Goal: Transaction & Acquisition: Purchase product/service

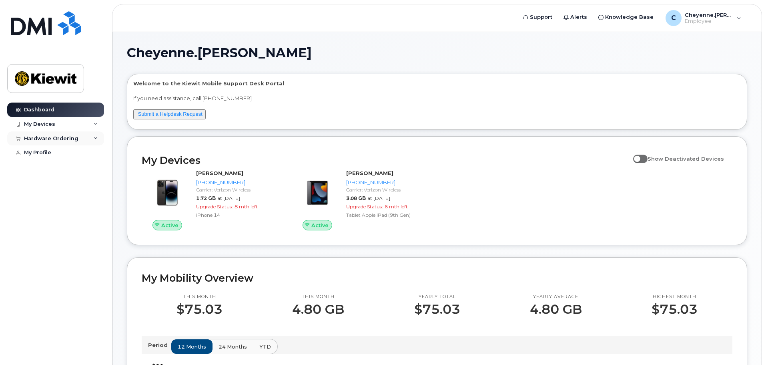
click at [48, 138] on div "Hardware Ordering" at bounding box center [51, 138] width 54 height 6
click at [55, 156] on div "New Order" at bounding box center [43, 152] width 30 height 7
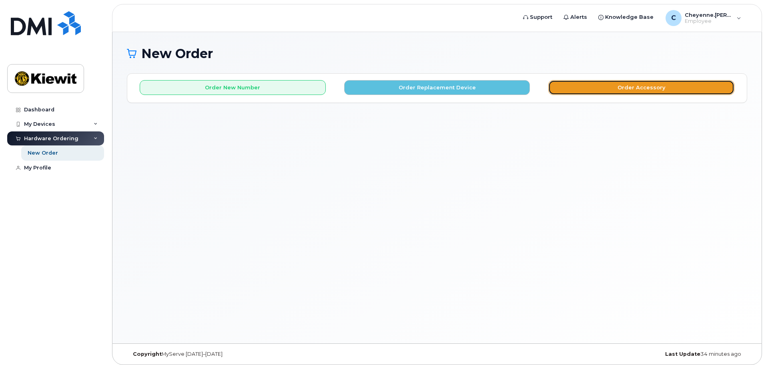
click at [684, 80] on button "Order Accessory" at bounding box center [641, 87] width 186 height 15
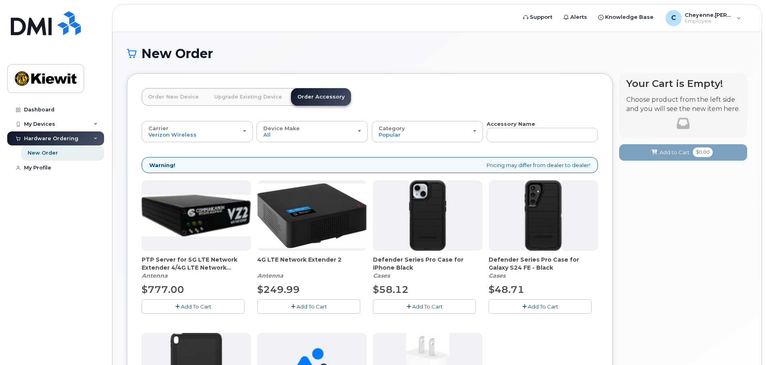
click at [173, 99] on link "Order New Device" at bounding box center [174, 97] width 64 height 18
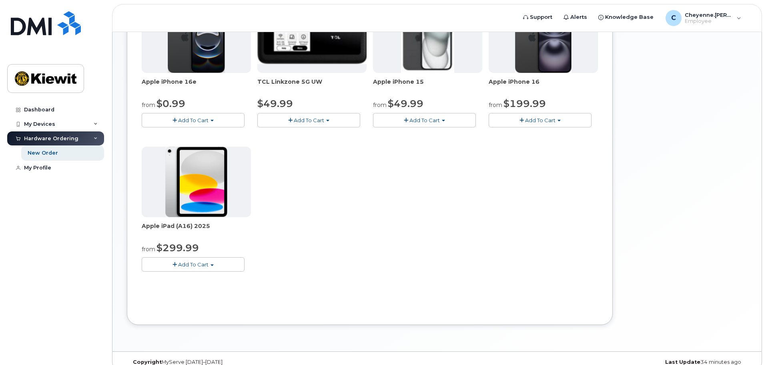
scroll to position [160, 0]
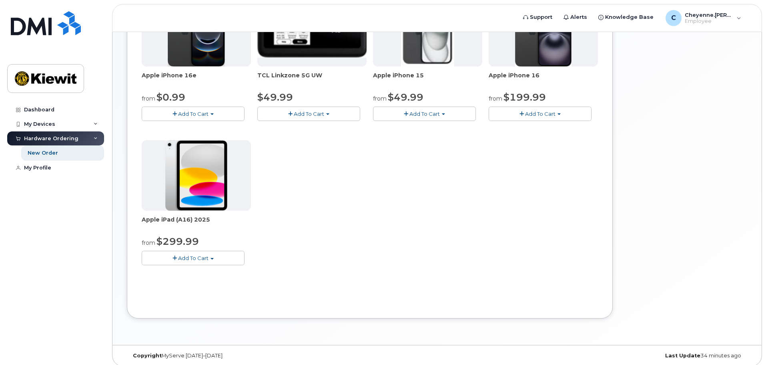
click at [207, 259] on span "Add To Cart" at bounding box center [193, 258] width 30 height 6
click at [209, 271] on link "$299.99 - 2 Year Activation (128GB)" at bounding box center [199, 273] width 110 height 10
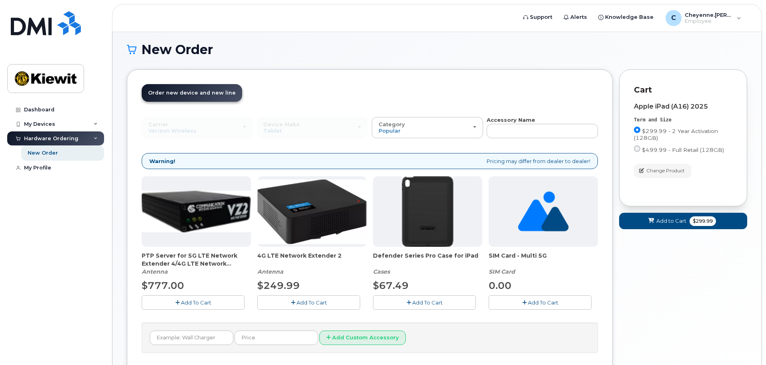
scroll to position [4, 0]
click at [673, 218] on span "Add to Cart" at bounding box center [671, 221] width 30 height 8
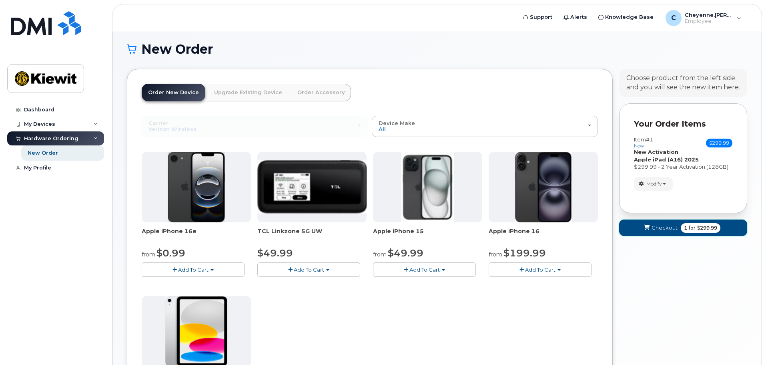
click at [665, 230] on span "Checkout" at bounding box center [665, 228] width 26 height 8
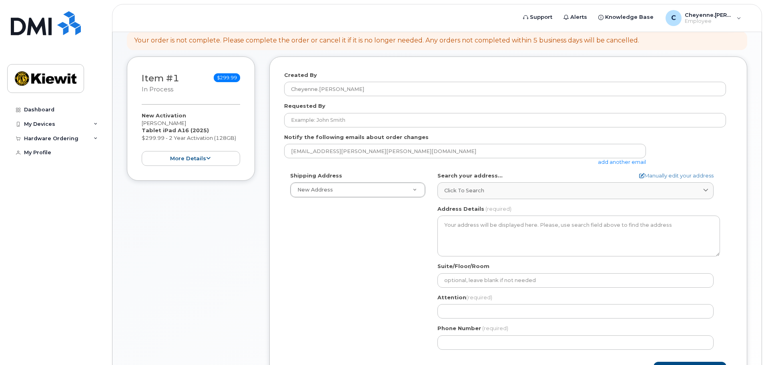
scroll to position [120, 0]
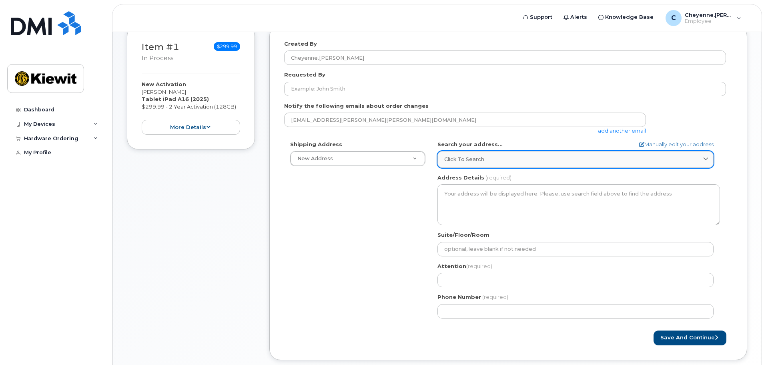
click at [698, 158] on div "Click to search" at bounding box center [575, 159] width 263 height 8
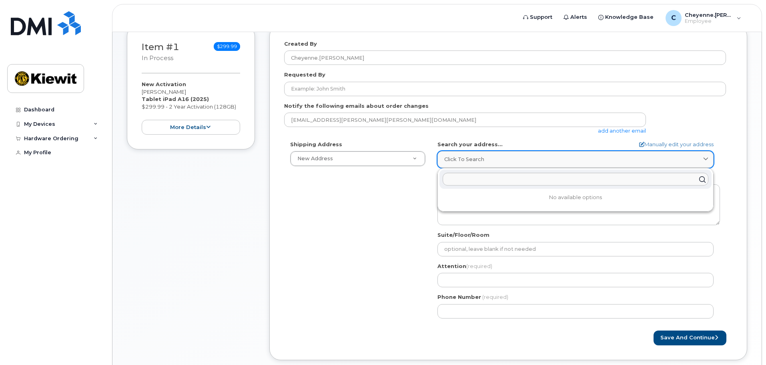
click at [698, 158] on div "Click to search" at bounding box center [575, 159] width 263 height 8
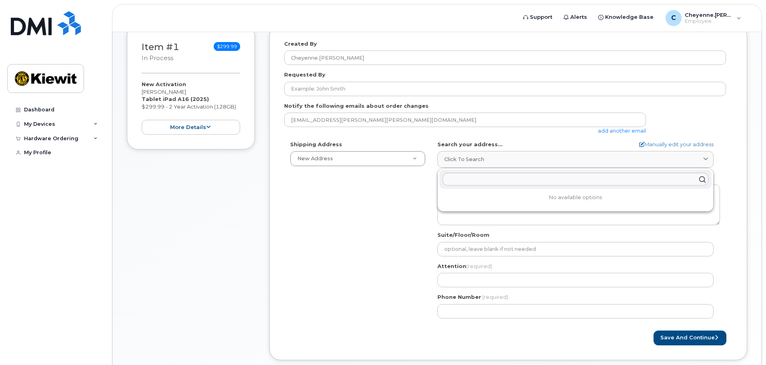
click at [735, 189] on div "Created By Cheyenne.Wickett Requested By Notify the following emails about orde…" at bounding box center [508, 192] width 478 height 335
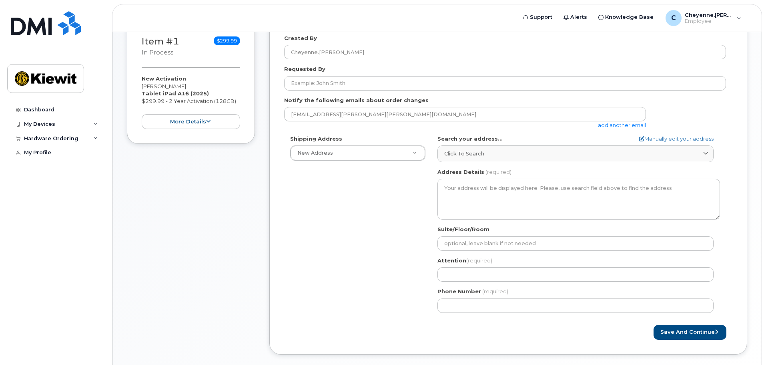
scroll to position [80, 0]
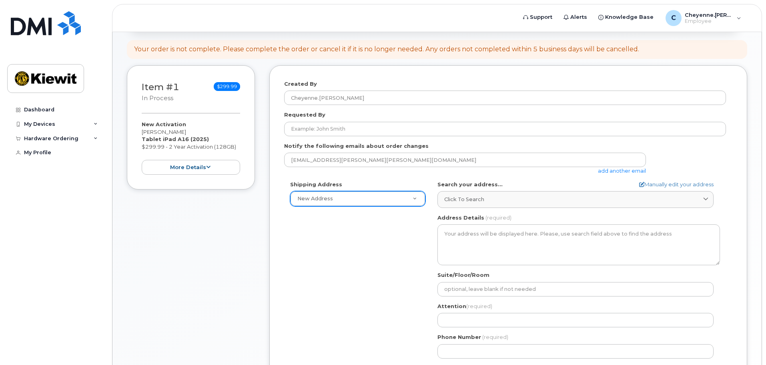
click at [372, 206] on div "New Address" at bounding box center [357, 198] width 135 height 15
click at [360, 259] on div "Shipping Address New Address New Address AB Search your address... Manually edi…" at bounding box center [505, 273] width 442 height 184
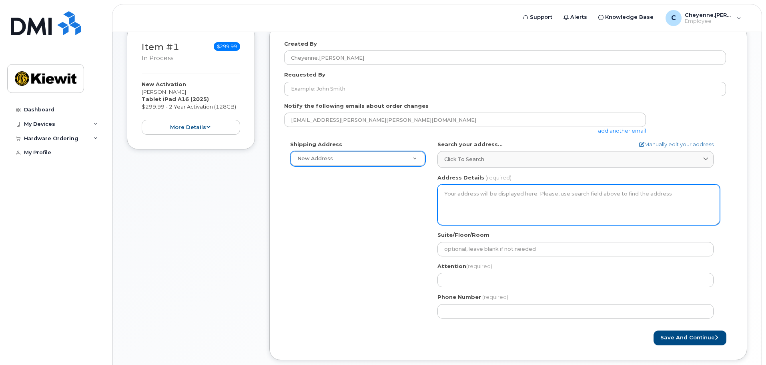
click at [548, 207] on textarea "Address Details" at bounding box center [578, 204] width 283 height 41
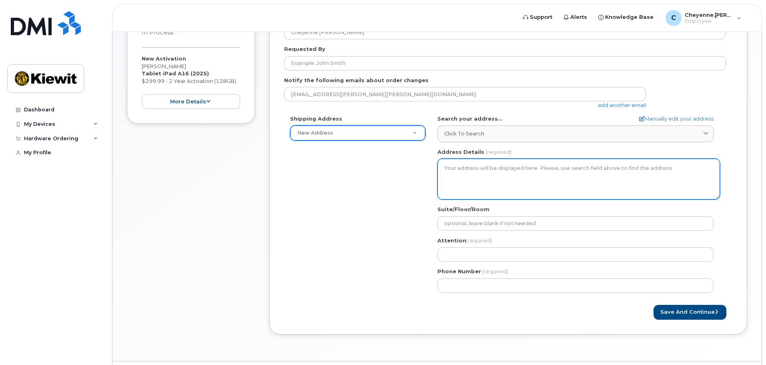
scroll to position [160, 0]
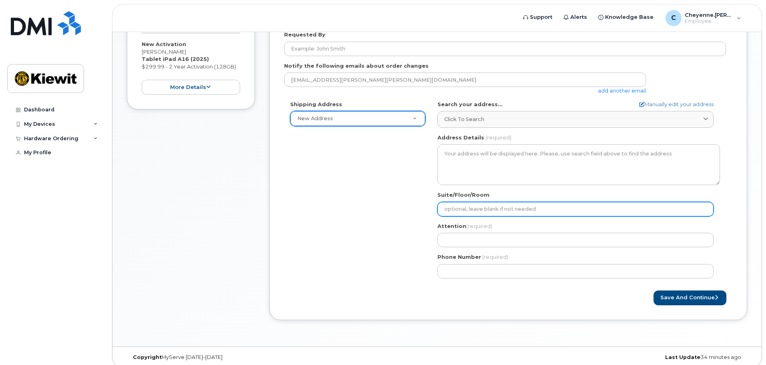
click at [589, 211] on input "Suite/Floor/Room" at bounding box center [575, 209] width 276 height 14
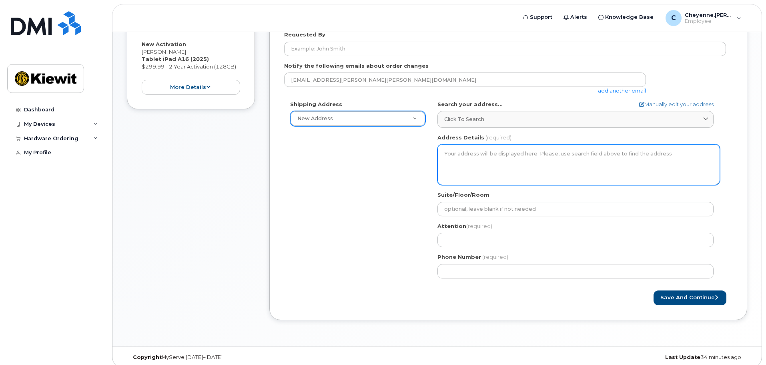
click at [565, 170] on textarea "Address Details" at bounding box center [578, 164] width 283 height 41
click at [564, 162] on textarea "Address Details" at bounding box center [578, 164] width 283 height 41
click at [569, 159] on textarea "Address Details" at bounding box center [578, 164] width 283 height 41
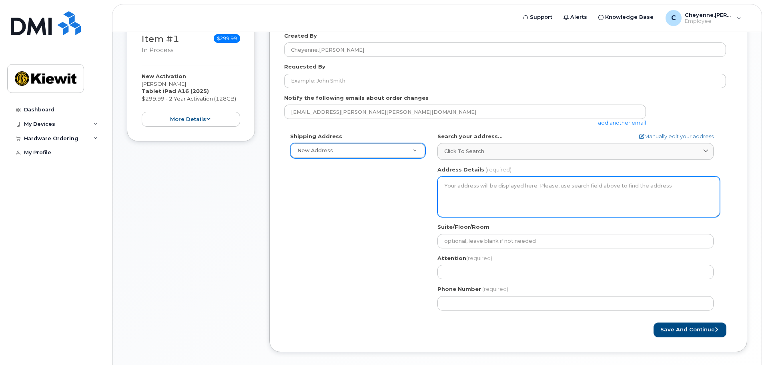
scroll to position [80, 0]
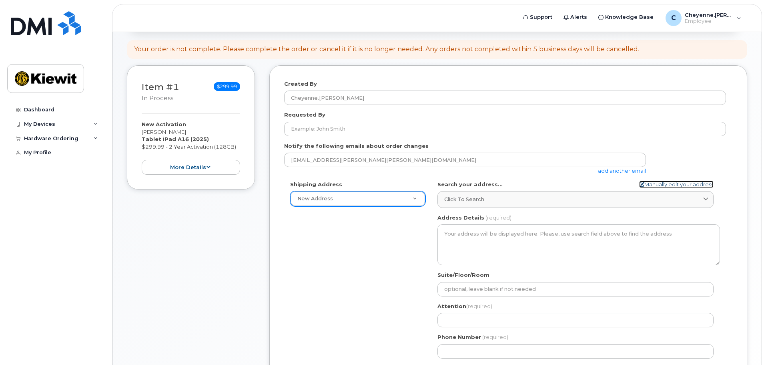
click at [682, 183] on link "Manually edit your address" at bounding box center [676, 185] width 74 height 8
select select
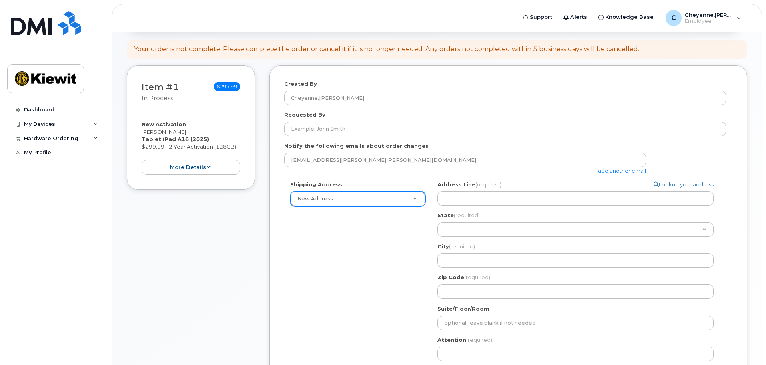
click at [721, 159] on div "cheyenne.wickett@kiewit.com add another email" at bounding box center [505, 164] width 442 height 22
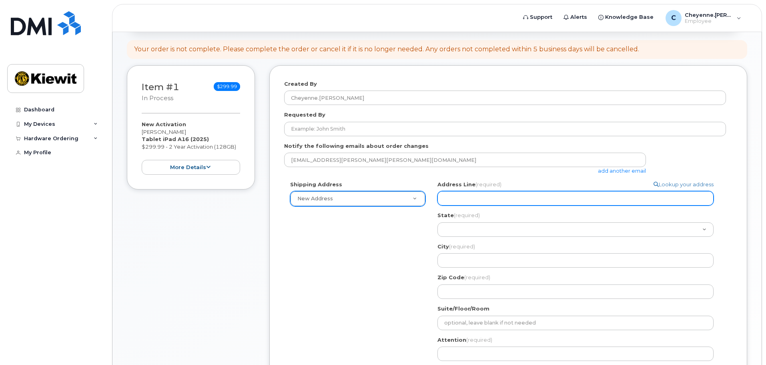
click at [558, 195] on input "Address Line (required)" at bounding box center [575, 198] width 276 height 14
select select
type input "3"
select select
type input "35"
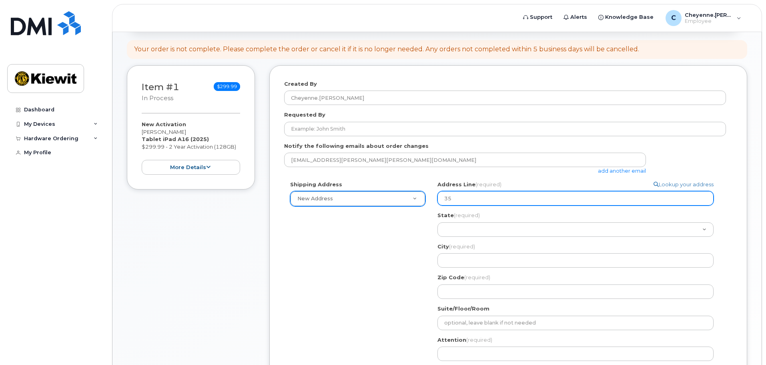
select select
type input "353"
select select
type input "3532"
select select
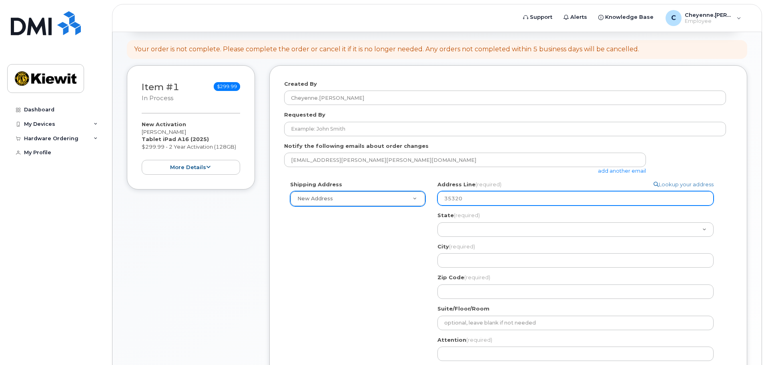
type input "35320"
select select
type input "35320 S"
select select
type input "35320 SE"
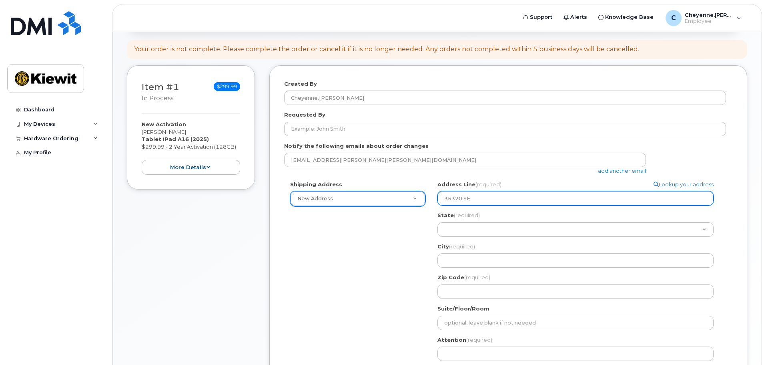
select select
type input "35320 SE C"
select select
type input "35320 SE Ca"
select select
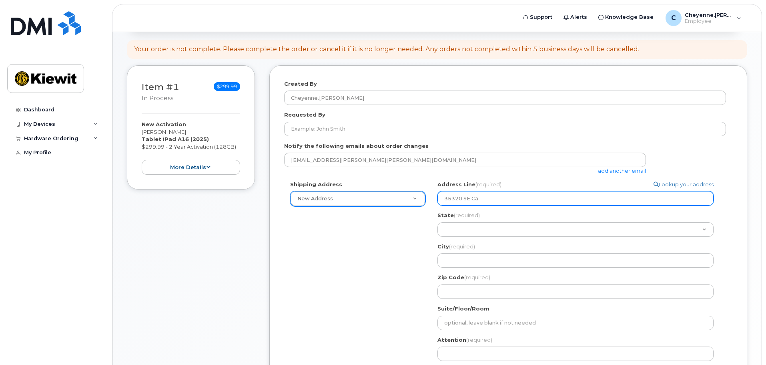
type input "35320 SE Car"
select select
type input "35320 SE Carp"
select select
type input "35320 SE Carpe"
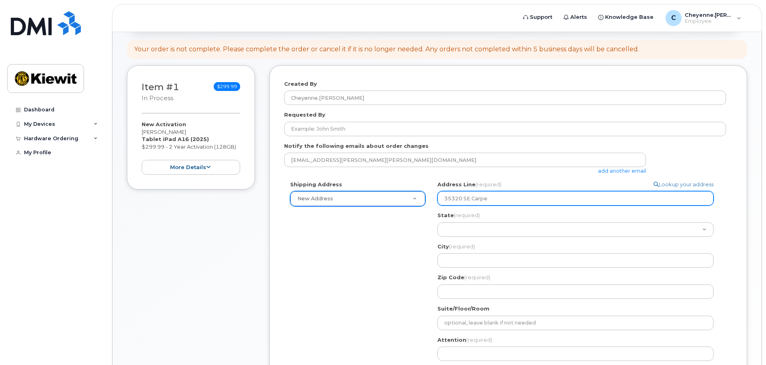
select select
type input "35320 SE Carpen"
select select
type input "35320 SE Carpent"
select select
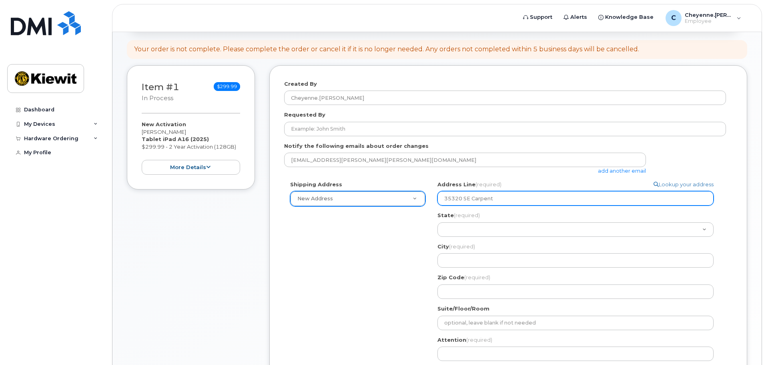
type input "35320 SE Carpente"
select select
type input "35320 SE Carpenter"
select select
type input "35320 SE Carpenter L"
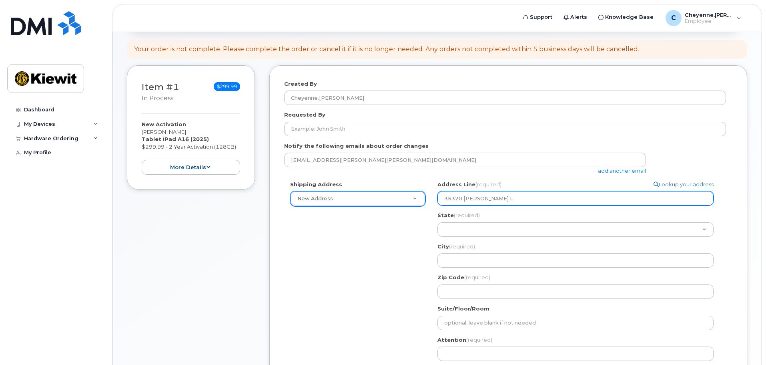
select select
type input "35320 SE Carpenter Ln"
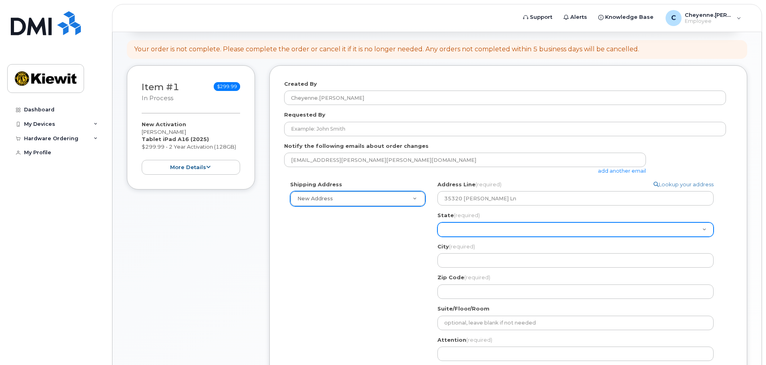
click at [479, 227] on select "Alabama Alaska American Samoa Arizona Arkansas California Colorado Connecticut …" at bounding box center [575, 229] width 276 height 14
select select "OR"
click at [437, 222] on select "Alabama Alaska American Samoa Arizona Arkansas California Colorado Connecticut …" at bounding box center [575, 229] width 276 height 14
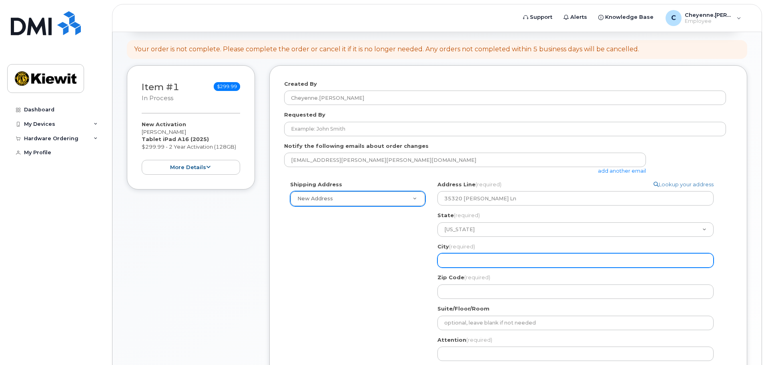
click at [489, 262] on input "City (required)" at bounding box center [575, 260] width 276 height 14
select select
type input "G"
select select
type input "Gr"
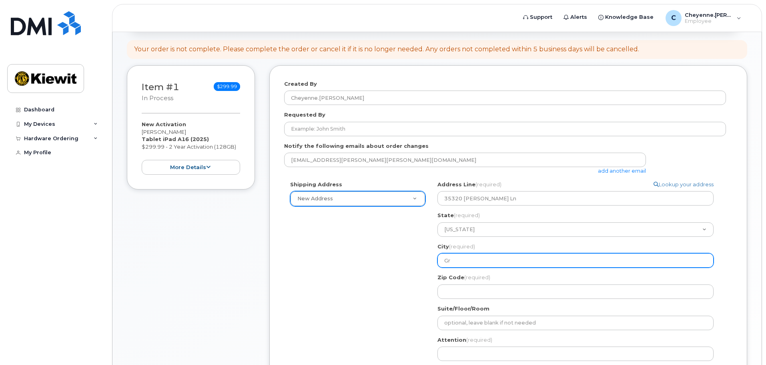
select select
type input "Gre"
select select
type input "Gres"
select select
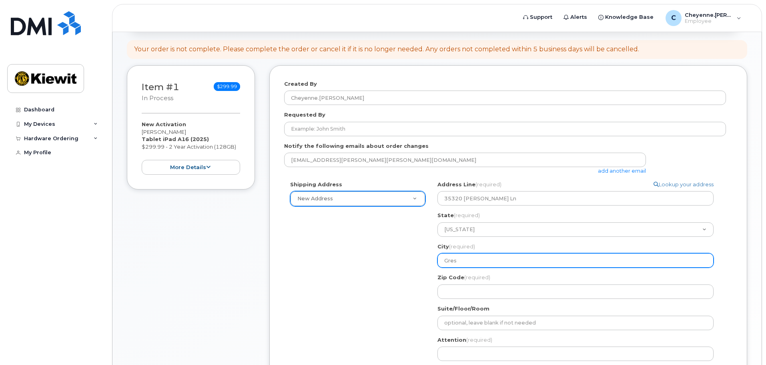
type input "Gresh"
select select
type input "Gresha"
select select
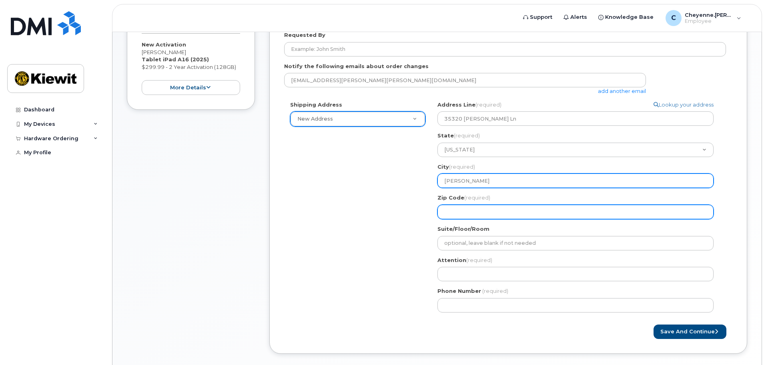
scroll to position [160, 0]
type input "Gresham"
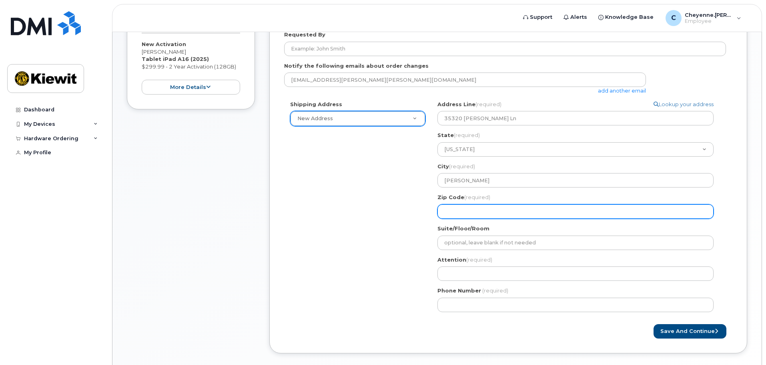
click at [469, 207] on input "Zip Code (required)" at bounding box center [575, 211] width 276 height 14
select select
type input "9"
select select
type input "97"
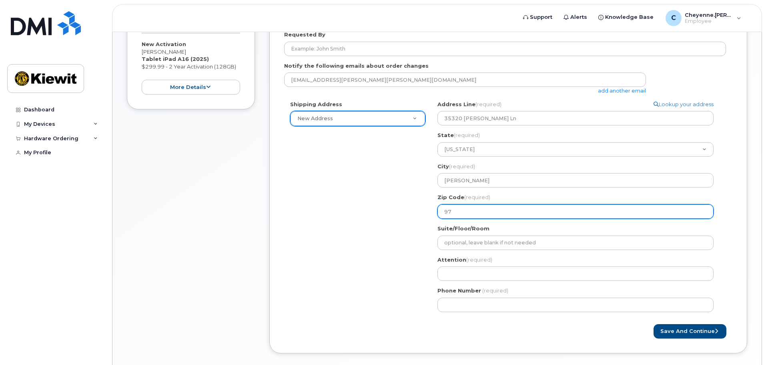
select select
type input "970"
select select
type input "9708"
select select
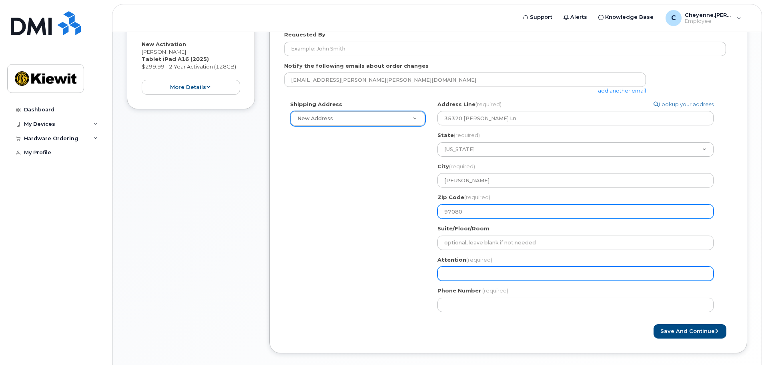
type input "97080"
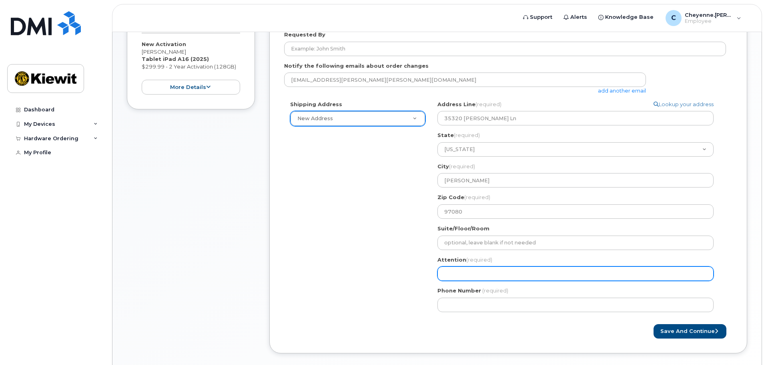
click at [500, 271] on input "Attention (required)" at bounding box center [575, 273] width 276 height 14
select select
type input "K"
select select
type input "Ki"
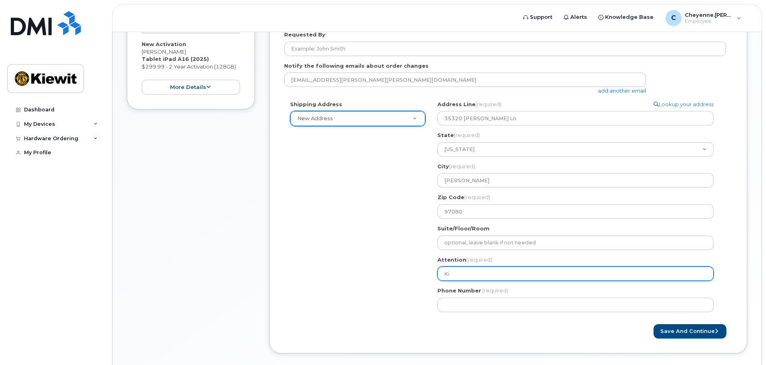
select select
type input "Kin"
select select
type input "King"
select select
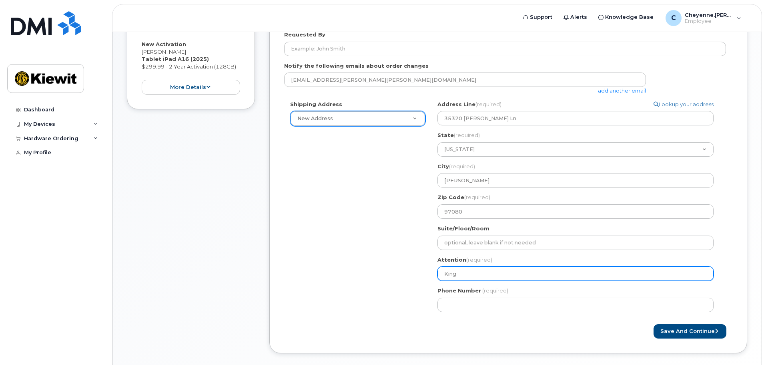
type input "Kings"
select select
type input "Kingsl"
select select
type input "Kingsle"
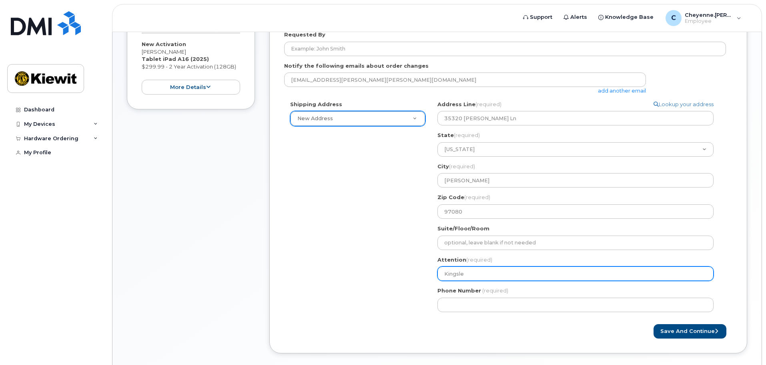
select select
type input "Kingsley"
select select
type input "Kingsley C"
select select
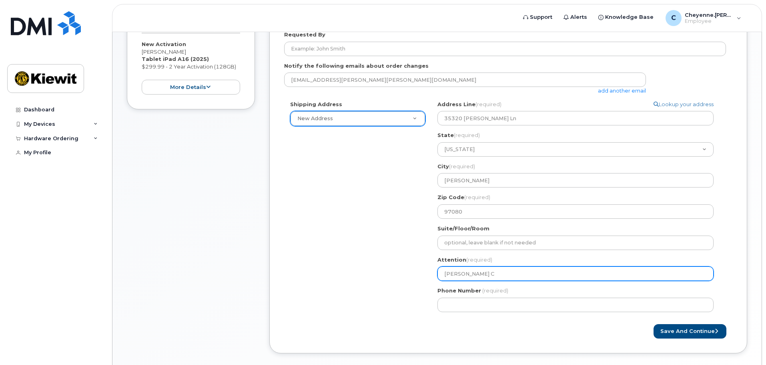
type input "Kingsley Ch"
select select
type input "Kingsley Cha"
select select
type input "[PERSON_NAME]"
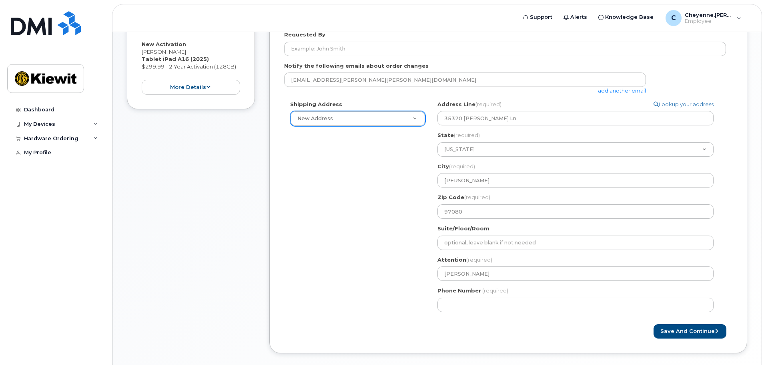
click at [350, 253] on div "Shipping Address New Address New Address OR Gresham Search your address... Manu…" at bounding box center [505, 208] width 442 height 217
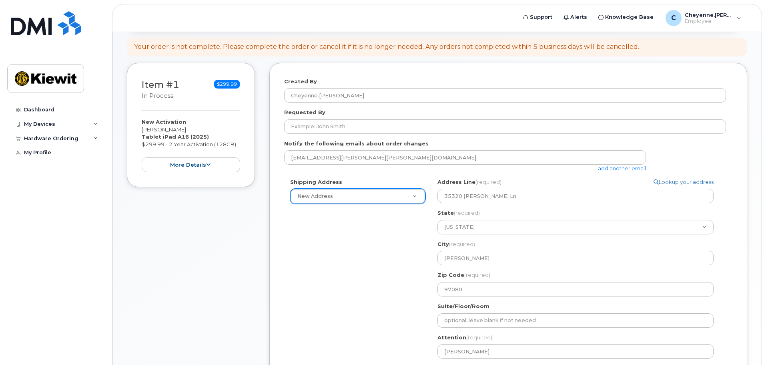
scroll to position [80, 0]
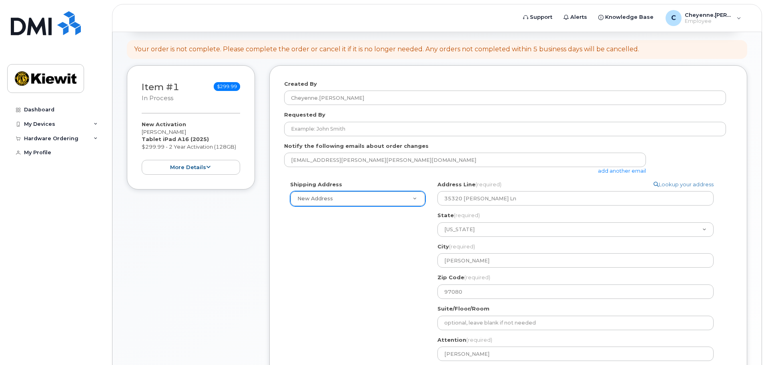
click at [368, 277] on div "Shipping Address New Address New Address OR Gresham Search your address... Manu…" at bounding box center [505, 289] width 442 height 217
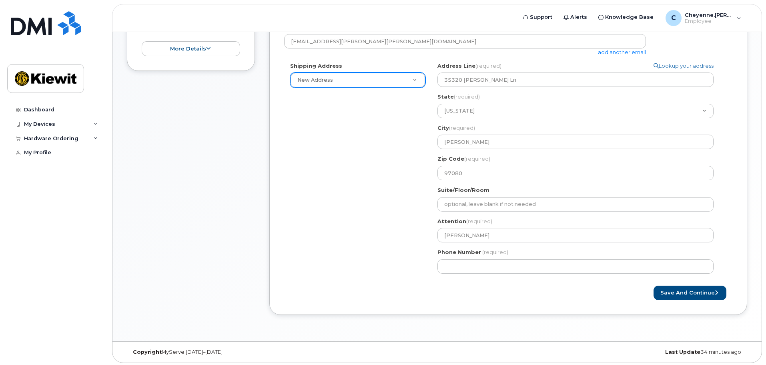
scroll to position [200, 0]
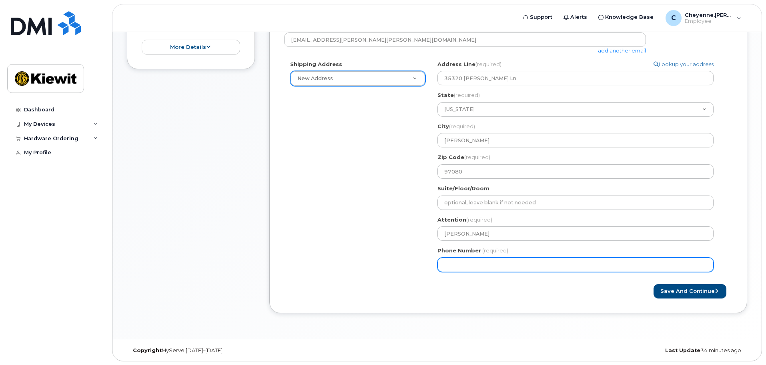
click at [506, 264] on input "Phone Number" at bounding box center [575, 264] width 276 height 14
click at [527, 263] on input "Phone Number" at bounding box center [575, 264] width 276 height 14
type input "206960268"
select select
type input "2069602682"
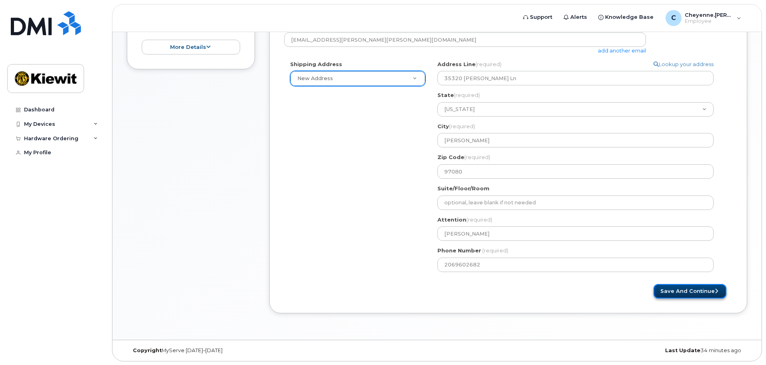
click at [680, 292] on button "Save and Continue" at bounding box center [690, 291] width 73 height 15
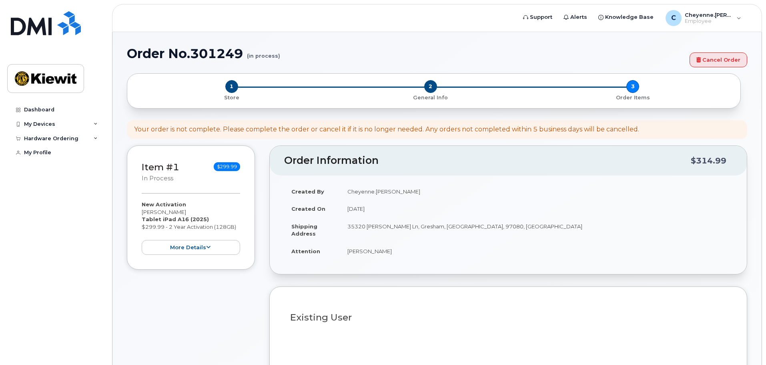
select select
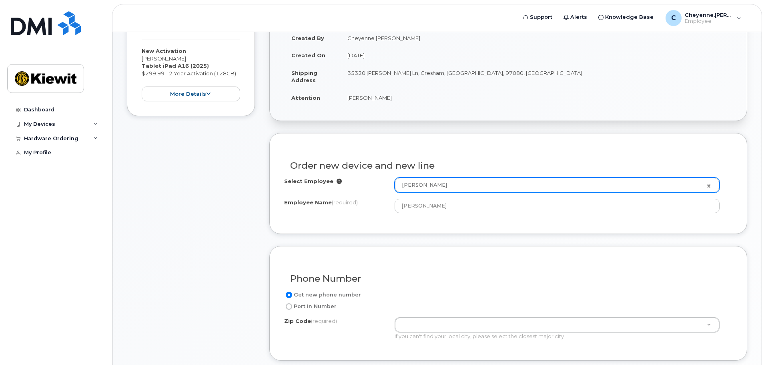
scroll to position [160, 0]
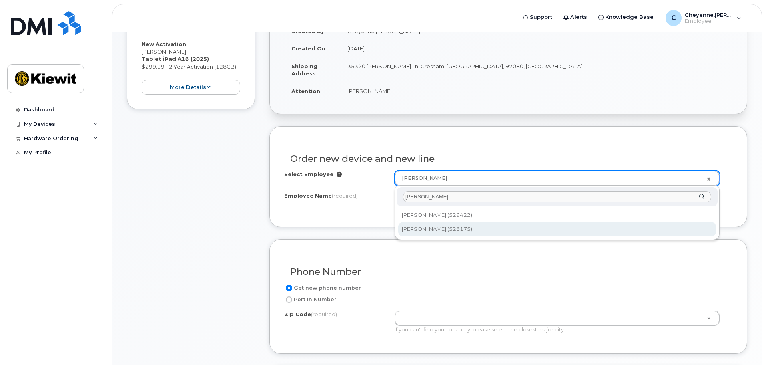
type input "[PERSON_NAME]"
type input "2322290"
type input "[PERSON_NAME]"
type input "1425 North Service Rd East Unit #1"
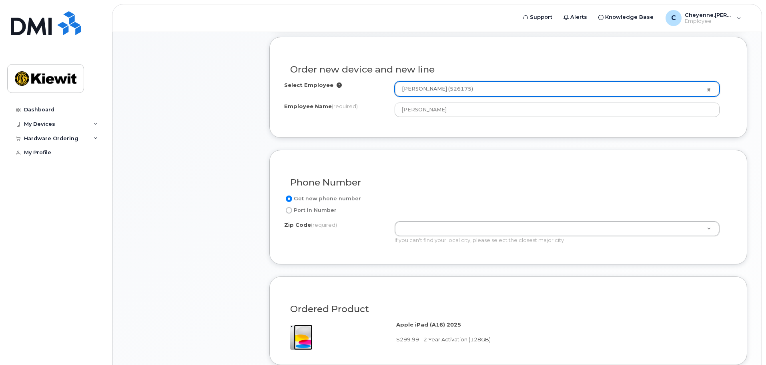
scroll to position [280, 0]
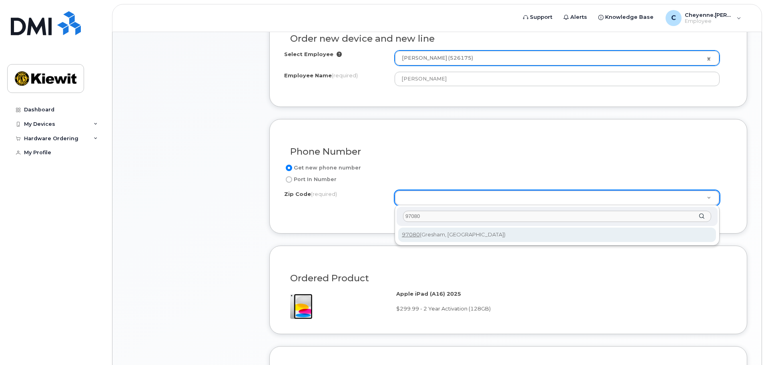
type input "97080"
type input "97080 (Gresham, OR)"
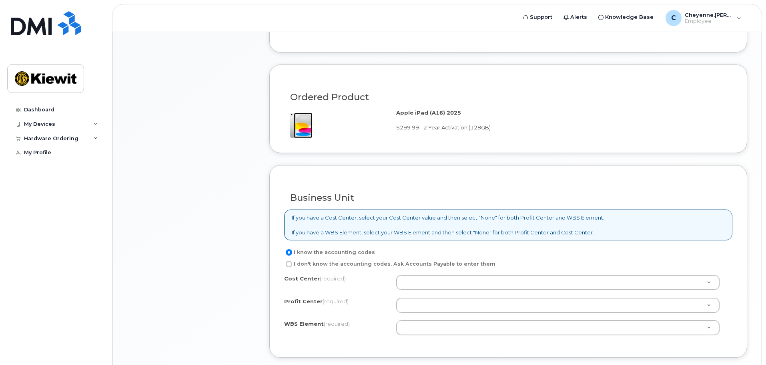
scroll to position [480, 0]
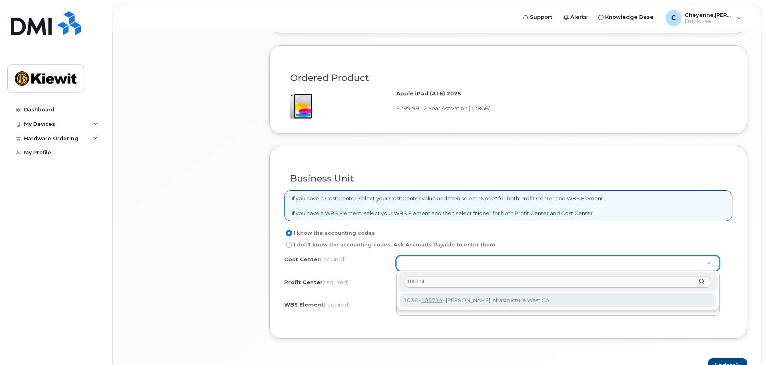
type input "105714"
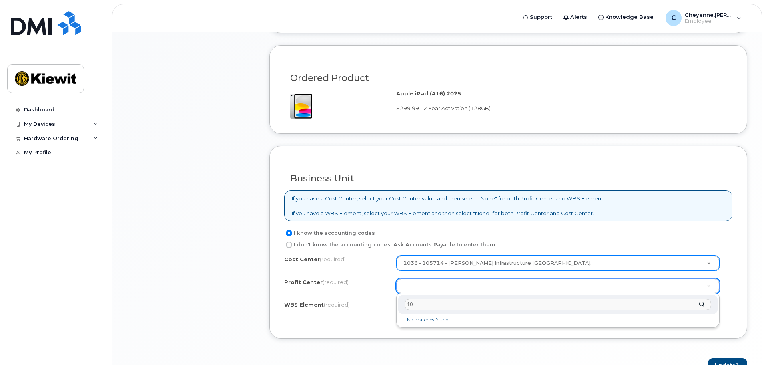
type input "1"
select select "None"
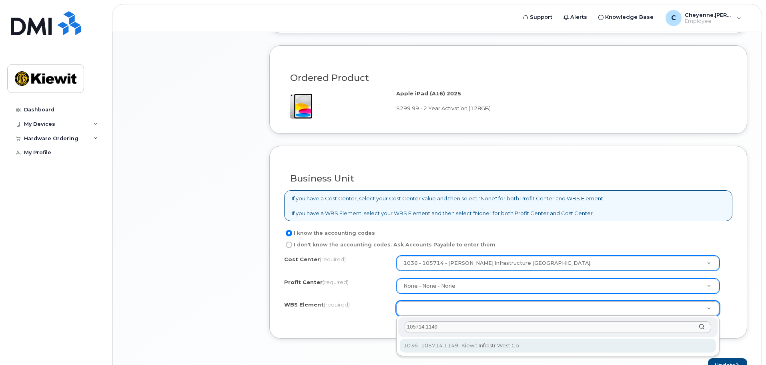
type input "105714.1149"
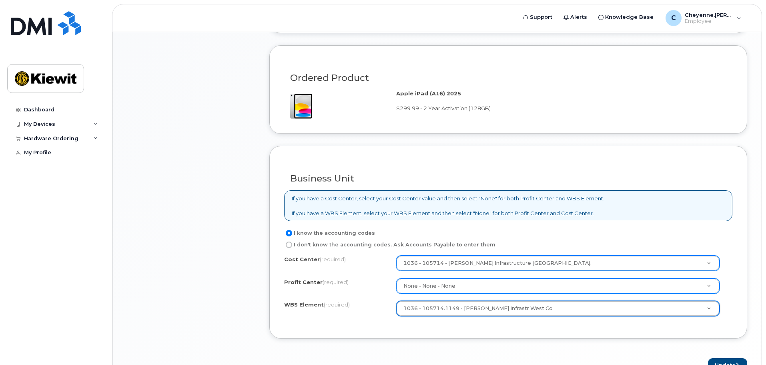
scroll to position [520, 0]
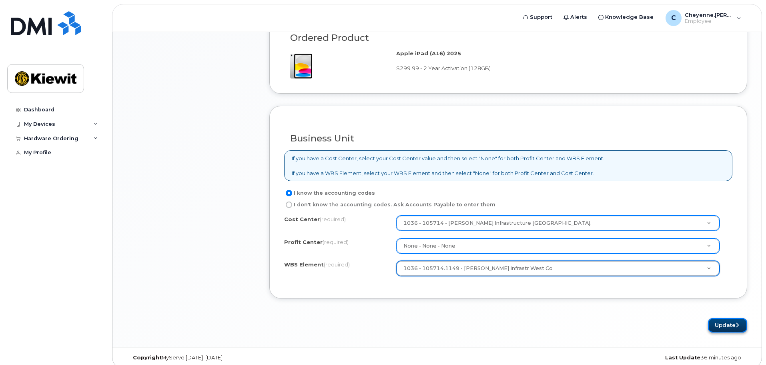
click at [718, 327] on button "Update" at bounding box center [727, 325] width 39 height 15
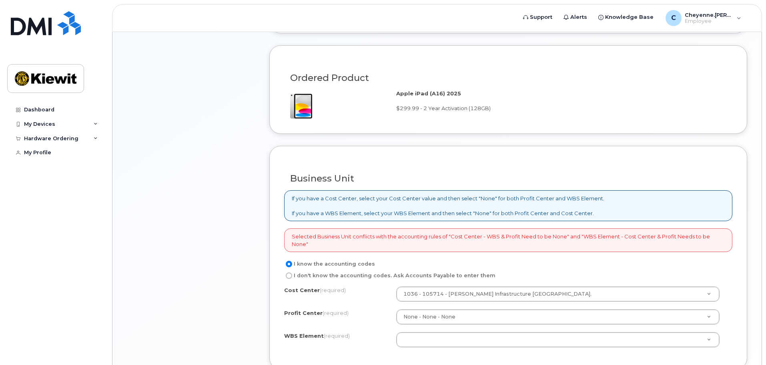
scroll to position [520, 0]
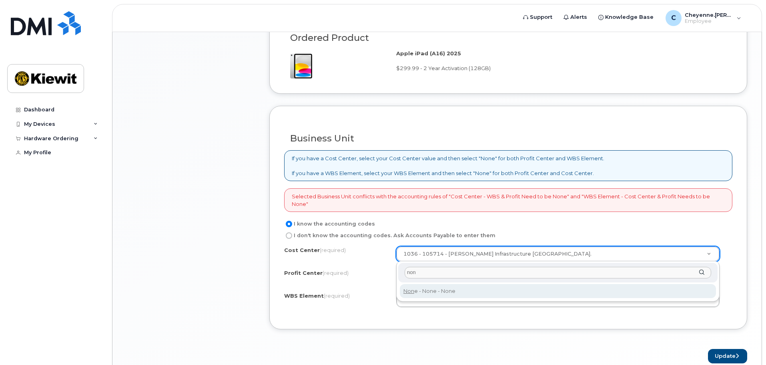
type input "non"
type input "None"
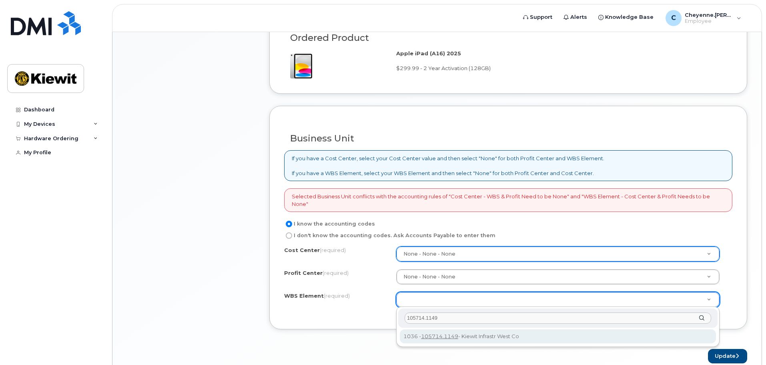
type input "105714.1149"
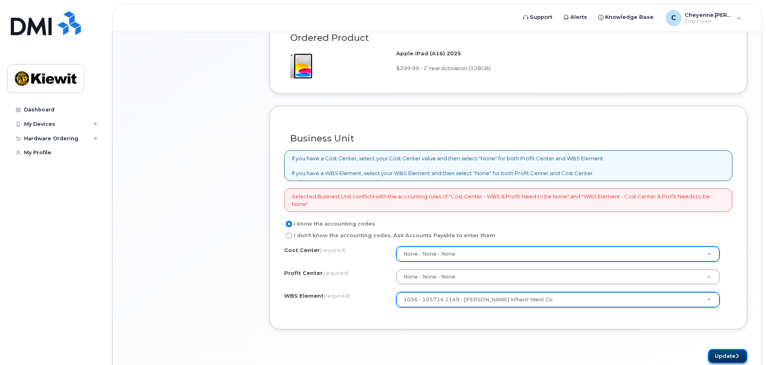
click at [720, 353] on button "Update" at bounding box center [727, 356] width 39 height 15
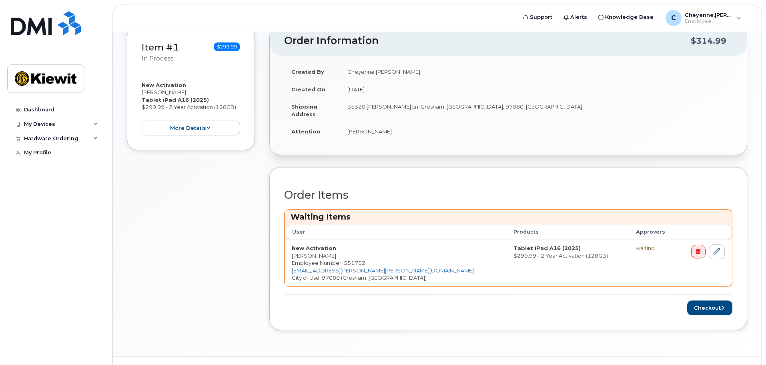
scroll to position [160, 0]
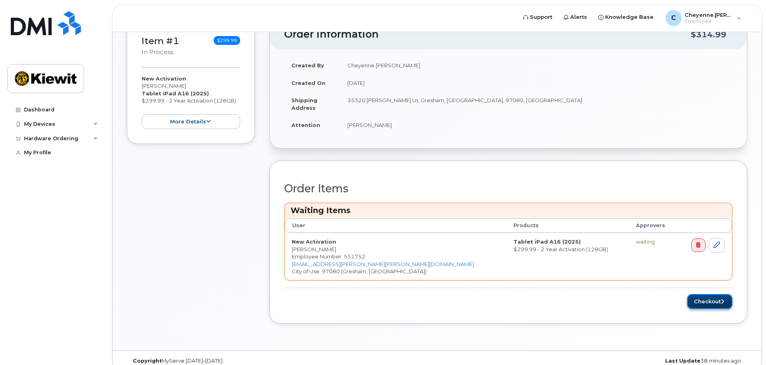
click at [716, 299] on button "Checkout" at bounding box center [709, 301] width 45 height 15
